Goal: Task Accomplishment & Management: Manage account settings

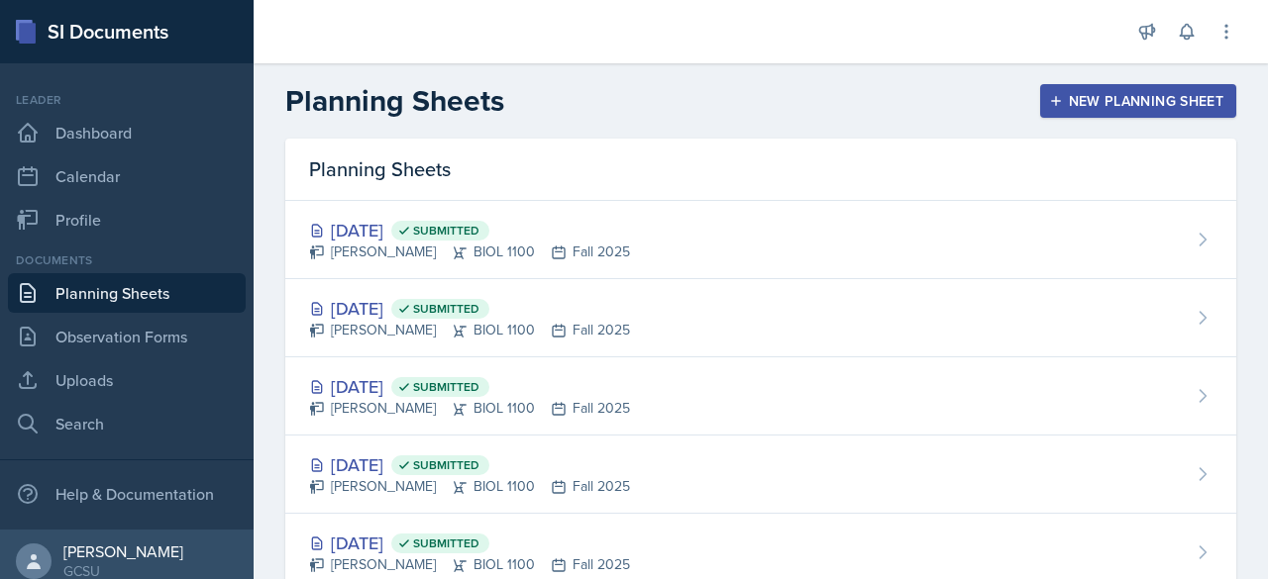
scroll to position [602, 0]
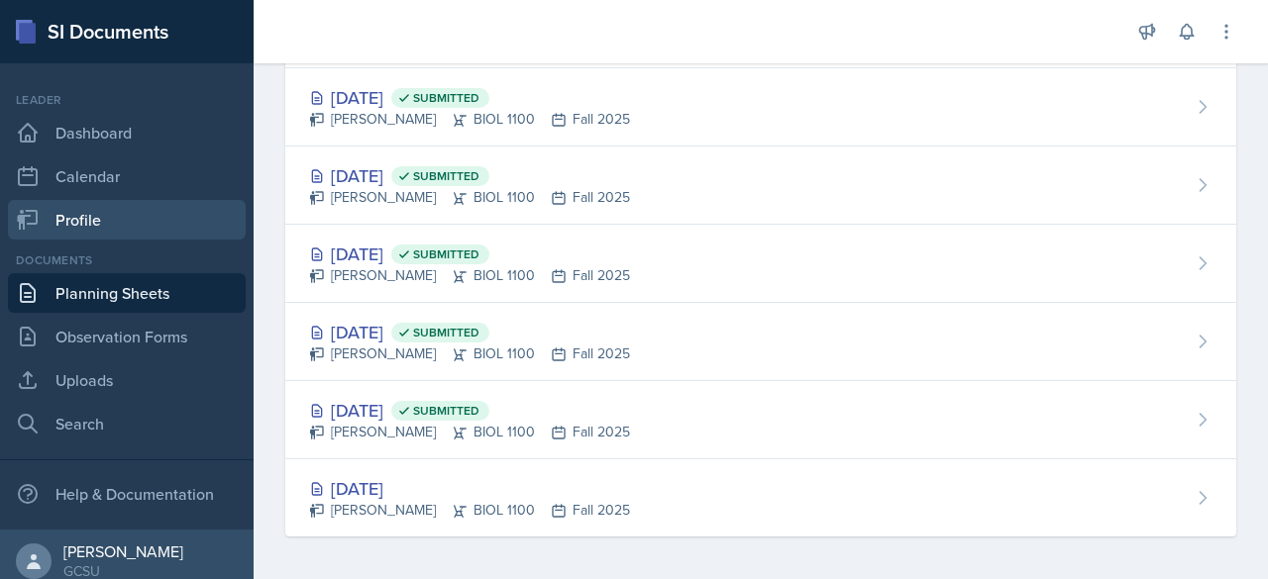
click at [77, 211] on link "Profile" at bounding box center [127, 220] width 238 height 40
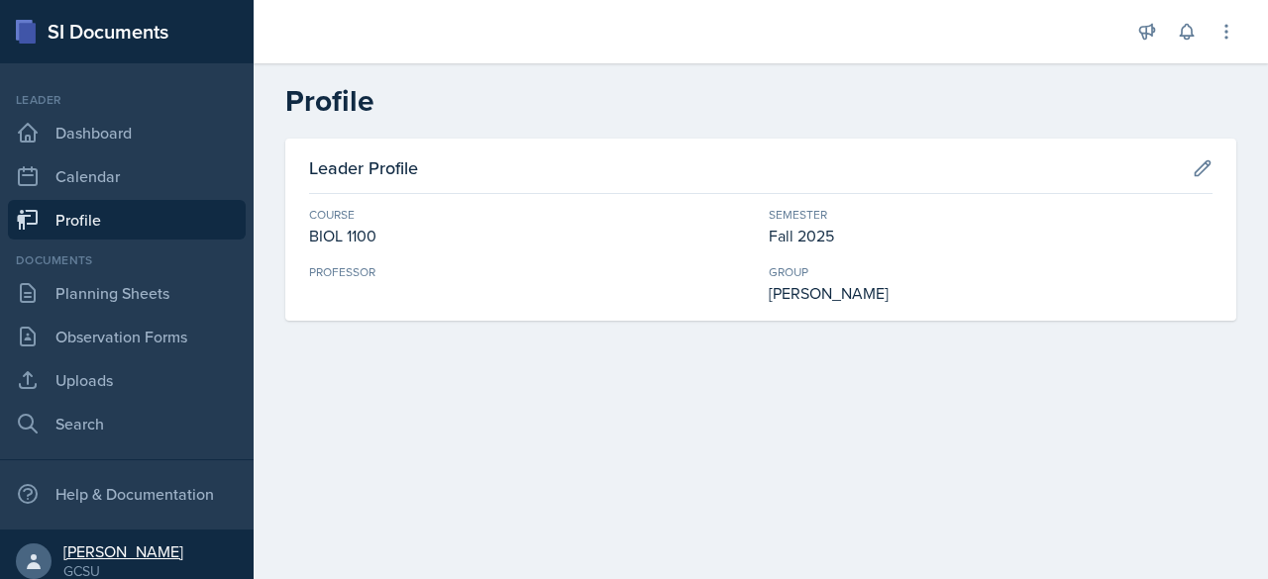
click at [108, 542] on div "[PERSON_NAME]" at bounding box center [123, 552] width 120 height 20
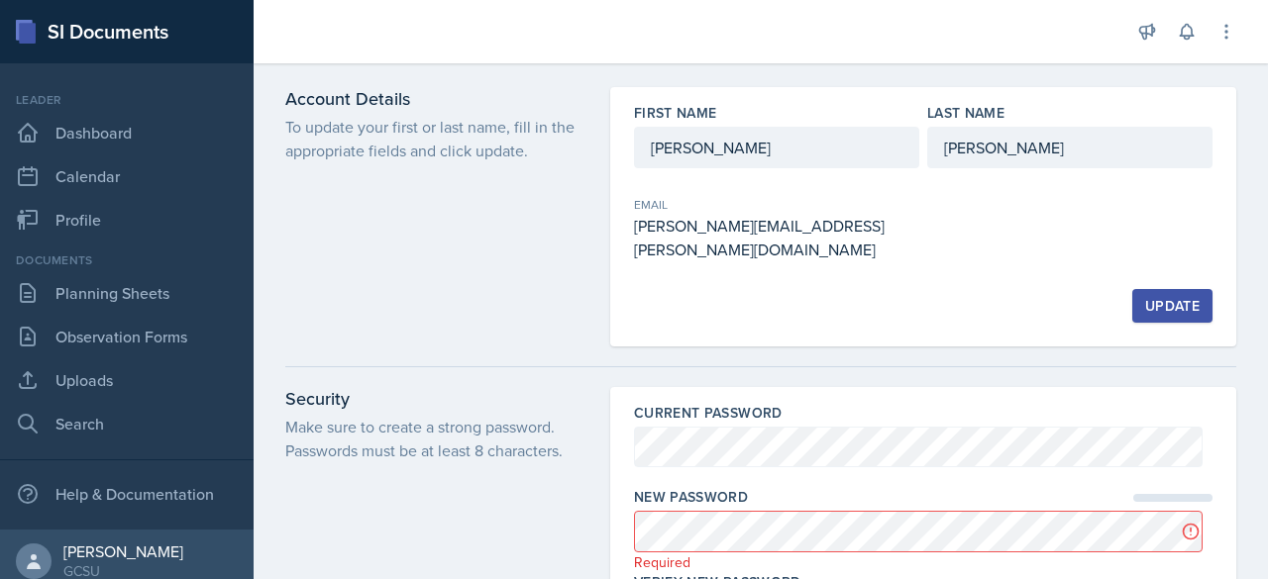
click at [461, 240] on div "Account Details To update your first or last name, fill in the appropriate fiel…" at bounding box center [435, 217] width 301 height 260
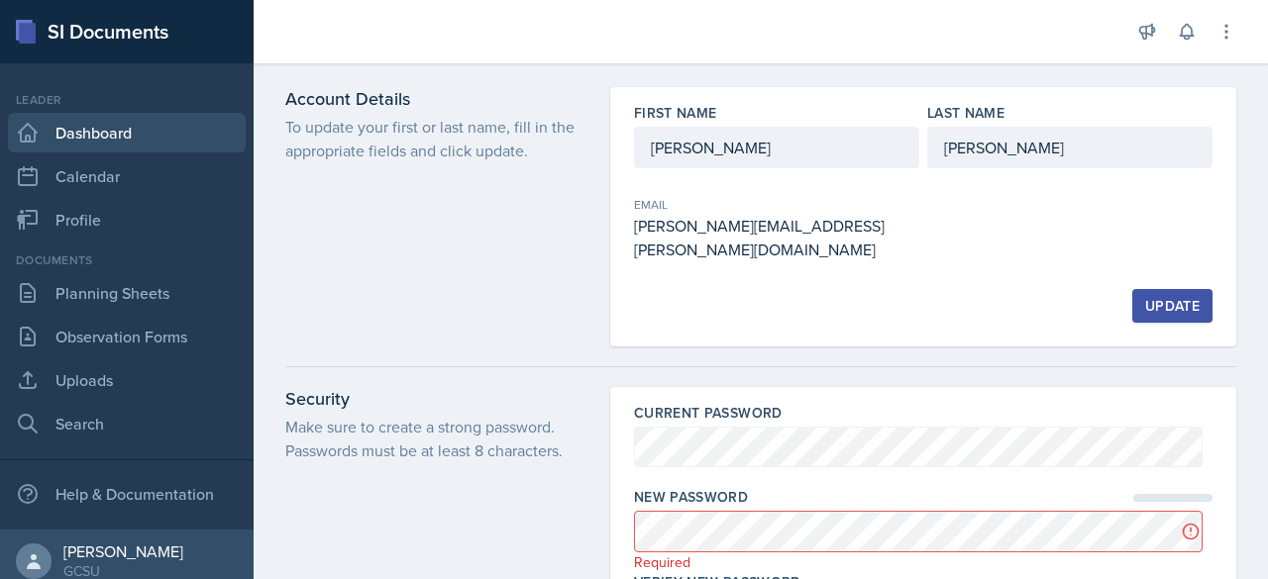
click at [62, 138] on link "Dashboard" at bounding box center [127, 133] width 238 height 40
